Goal: Task Accomplishment & Management: Use online tool/utility

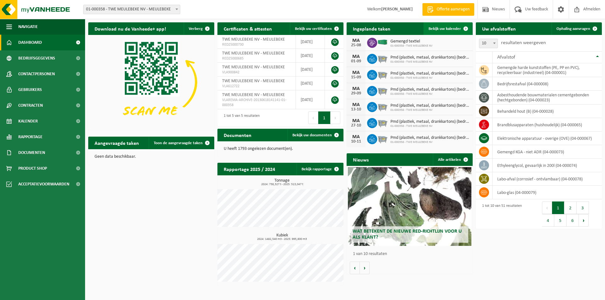
click at [434, 28] on span "Bekijk uw kalender" at bounding box center [445, 29] width 32 height 4
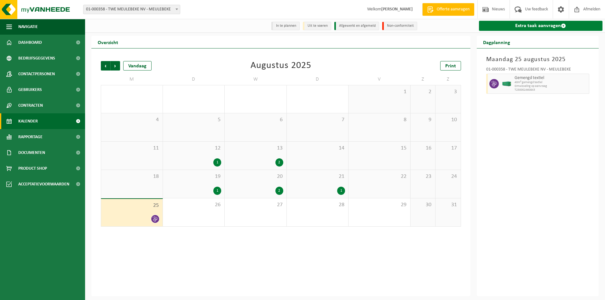
click at [528, 26] on link "Extra taak aanvragen" at bounding box center [541, 26] width 124 height 10
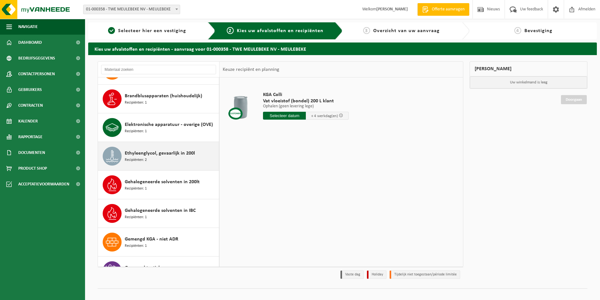
scroll to position [315, 0]
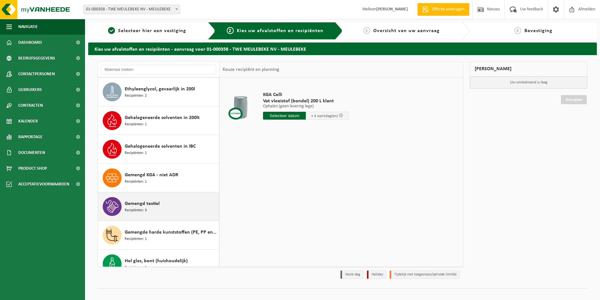
click at [138, 203] on span "Gemengd textiel" at bounding box center [142, 204] width 35 height 8
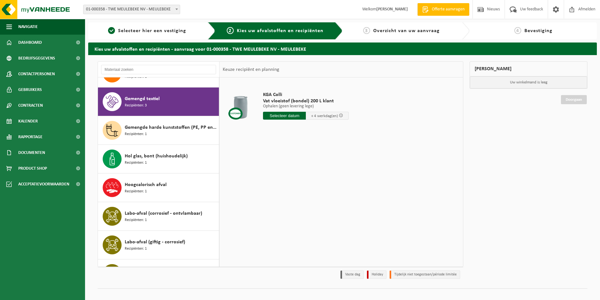
scroll to position [430, 0]
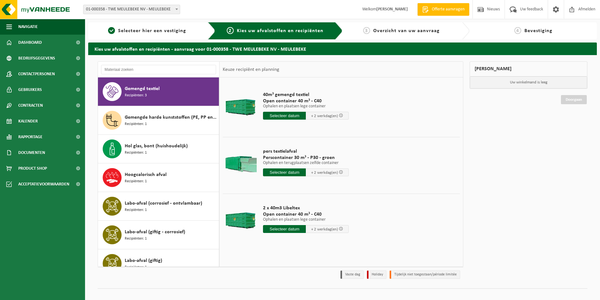
click at [280, 172] on input "text" at bounding box center [284, 173] width 43 height 8
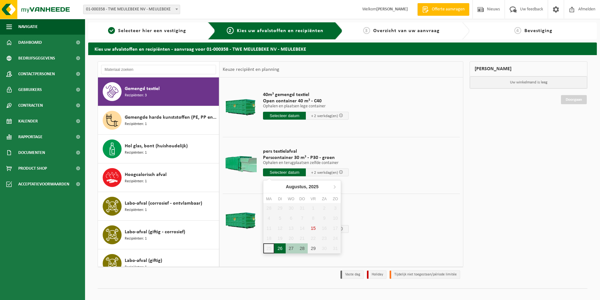
click at [280, 247] on div "26" at bounding box center [280, 249] width 11 height 10
type input "Van 2025-08-26"
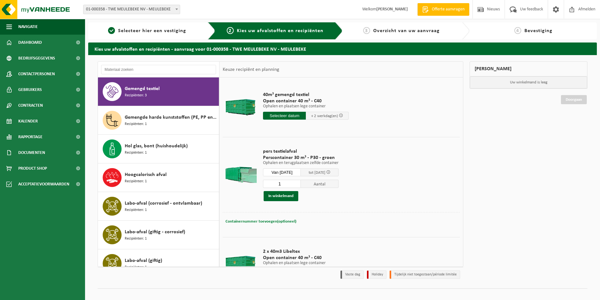
click at [250, 223] on span "Containernummer toevoegen(optioneel)" at bounding box center [261, 222] width 71 height 4
type input "STP347"
click at [280, 194] on button "In winkelmand" at bounding box center [281, 196] width 35 height 10
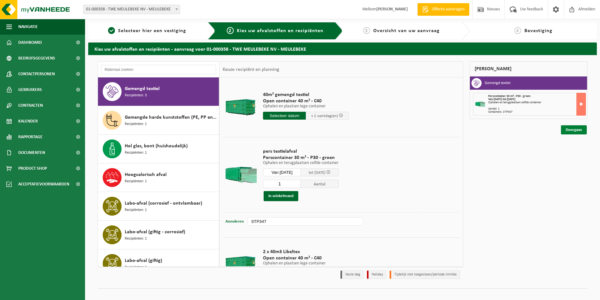
click at [570, 130] on link "Doorgaan" at bounding box center [574, 129] width 26 height 9
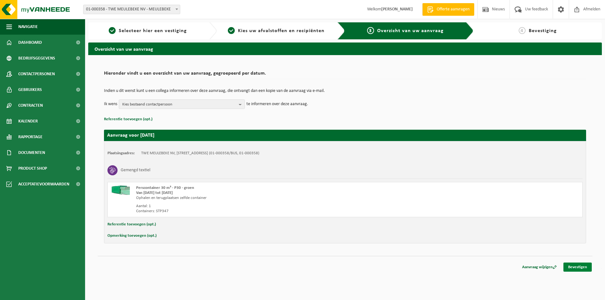
click at [571, 266] on link "Bevestigen" at bounding box center [578, 267] width 28 height 9
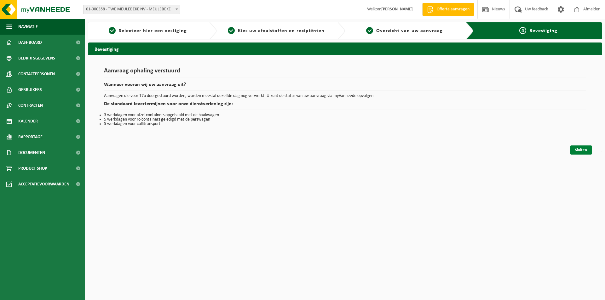
click at [580, 149] on link "Sluiten" at bounding box center [580, 150] width 21 height 9
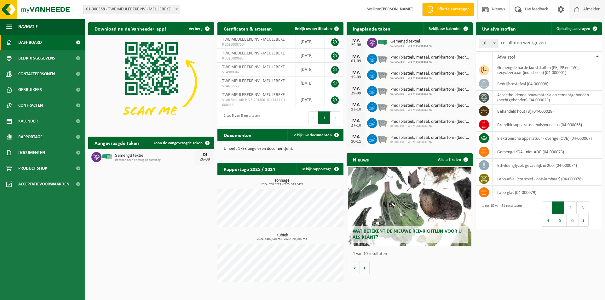
click at [583, 8] on span "Afmelden" at bounding box center [592, 9] width 20 height 19
